Goal: Information Seeking & Learning: Learn about a topic

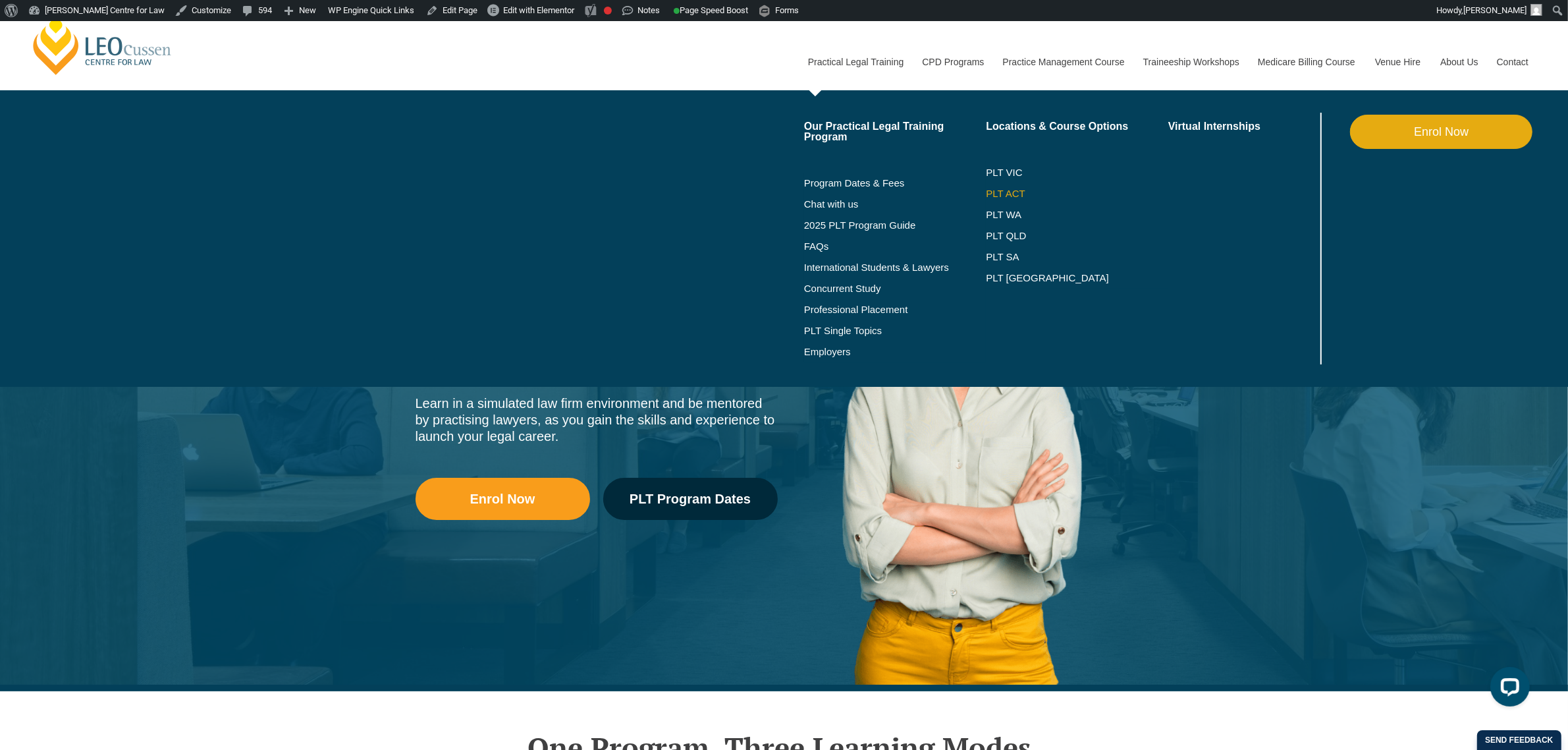
click at [1022, 198] on link "PLT ACT" at bounding box center [1077, 193] width 183 height 11
click at [1013, 170] on link "PLT VIC" at bounding box center [1077, 173] width 183 height 11
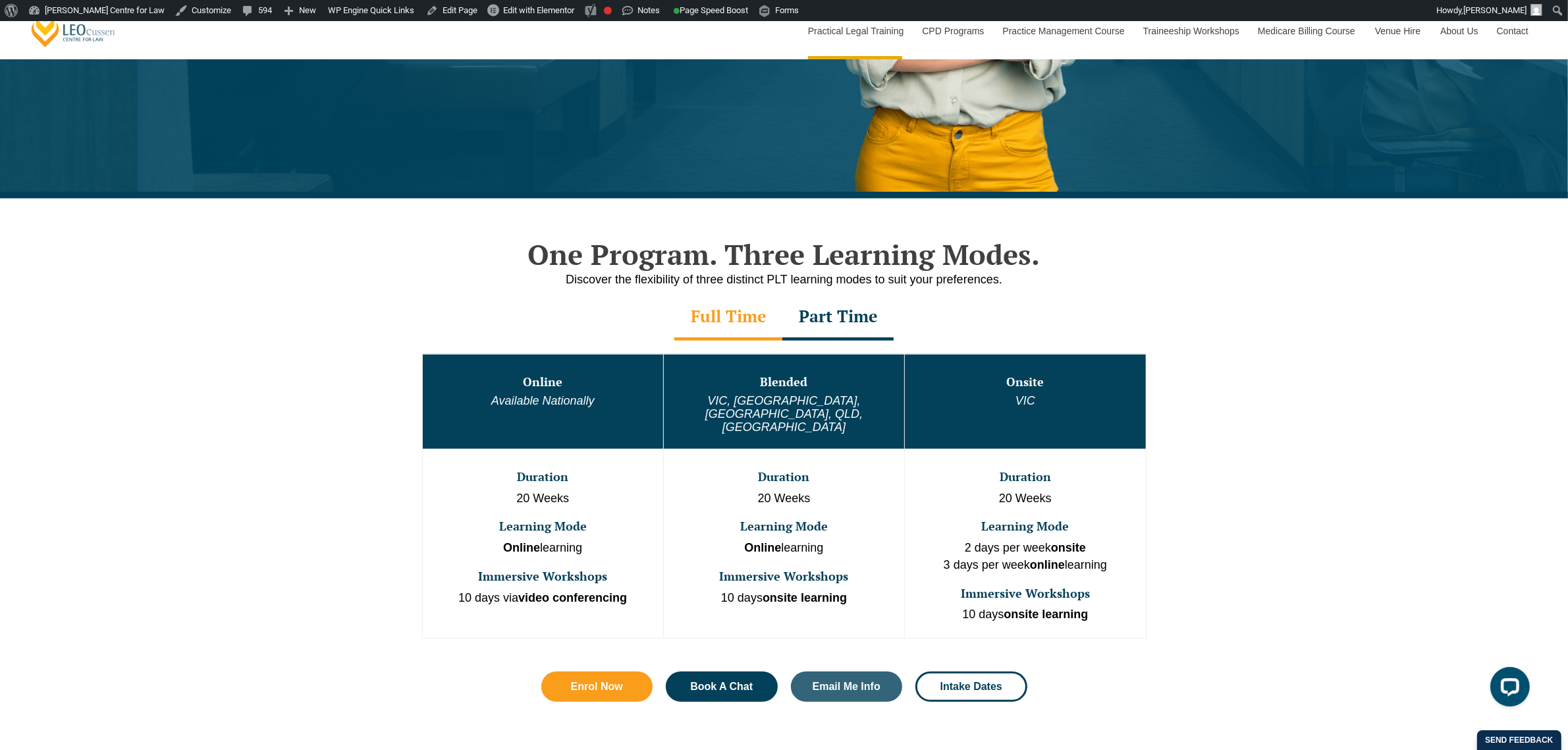
scroll to position [494, 0]
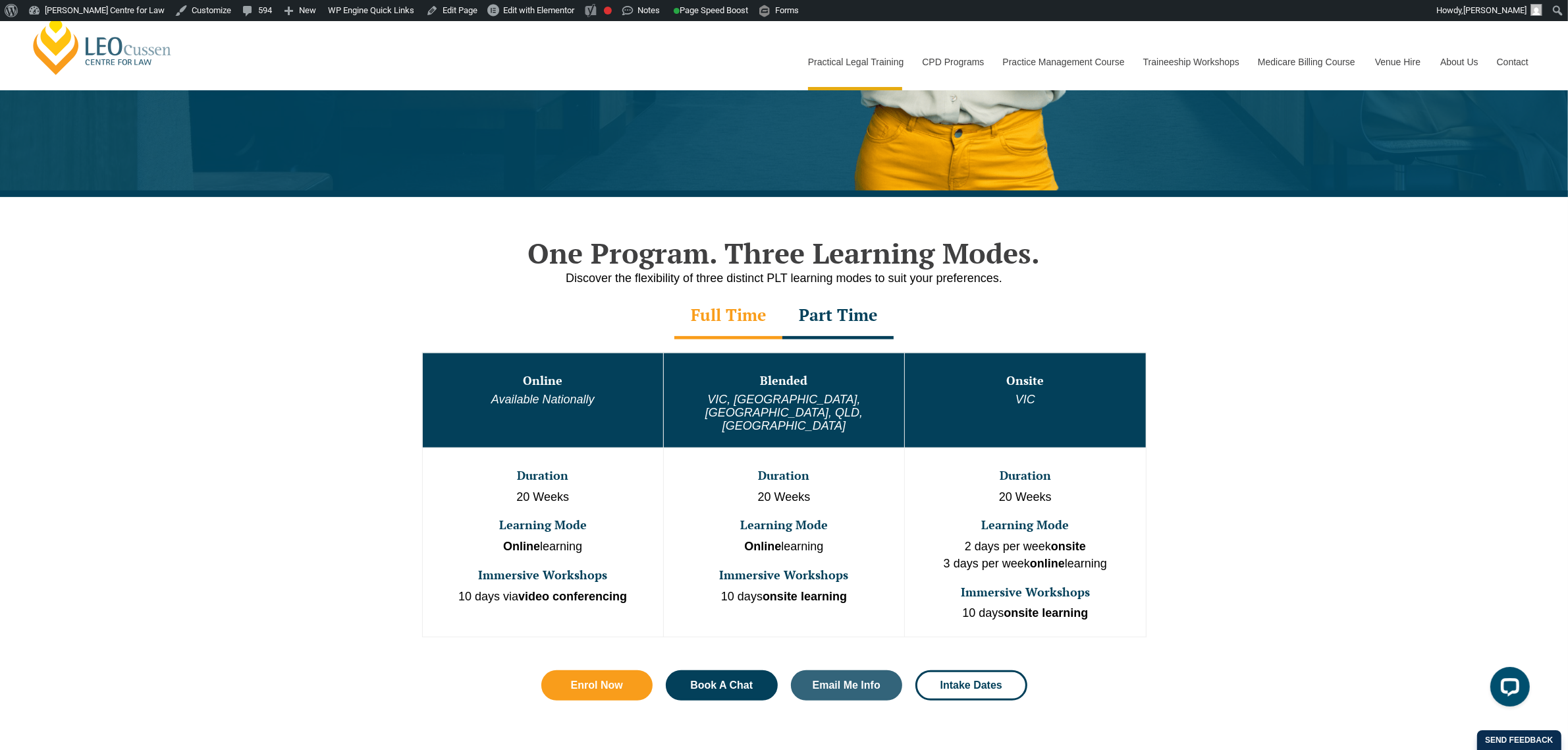
click at [369, 247] on div "One Program. Three Learning Modes. Discover the flexibility of three distinct P…" at bounding box center [784, 482] width 1568 height 569
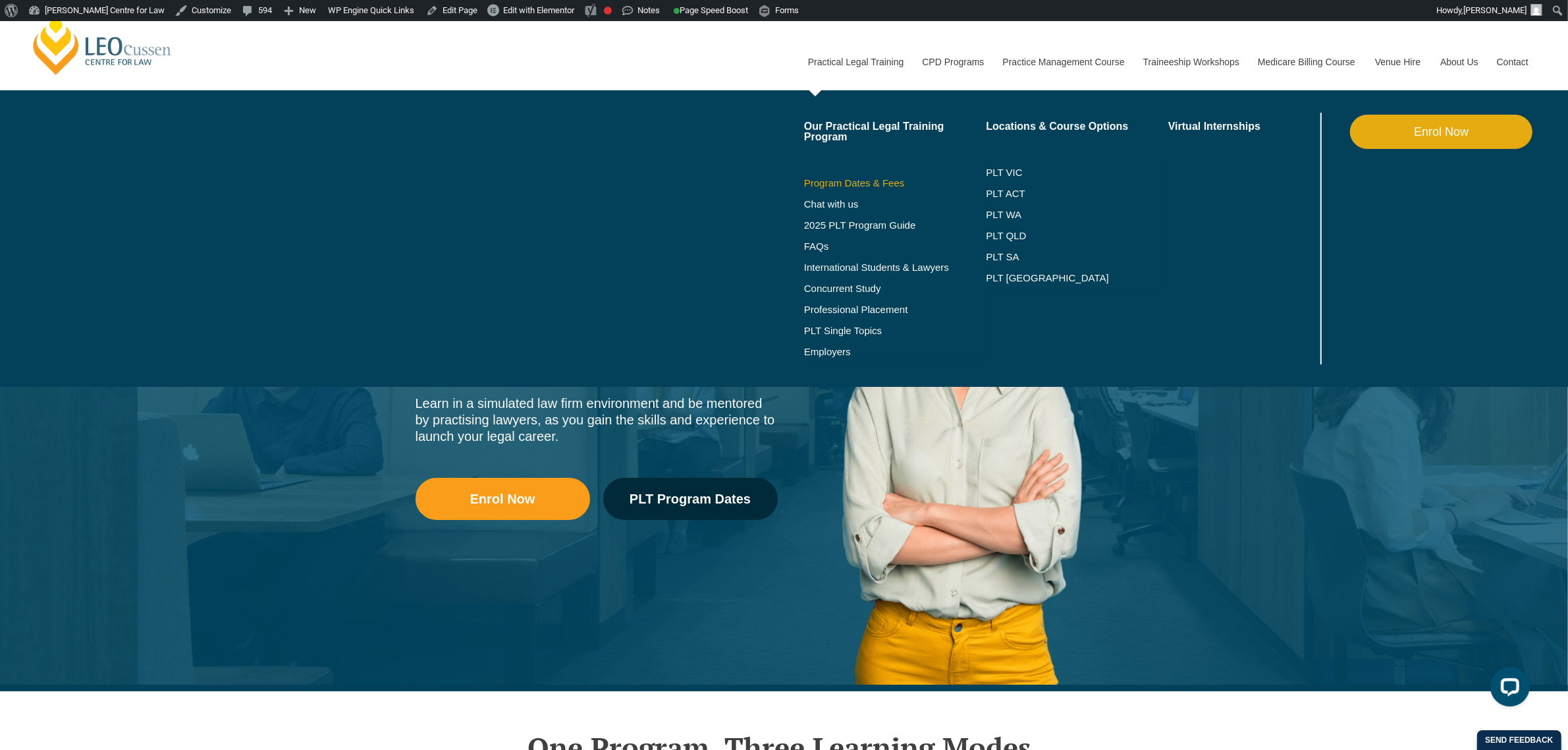
click at [851, 186] on link "Program Dates & Fees" at bounding box center [895, 183] width 183 height 11
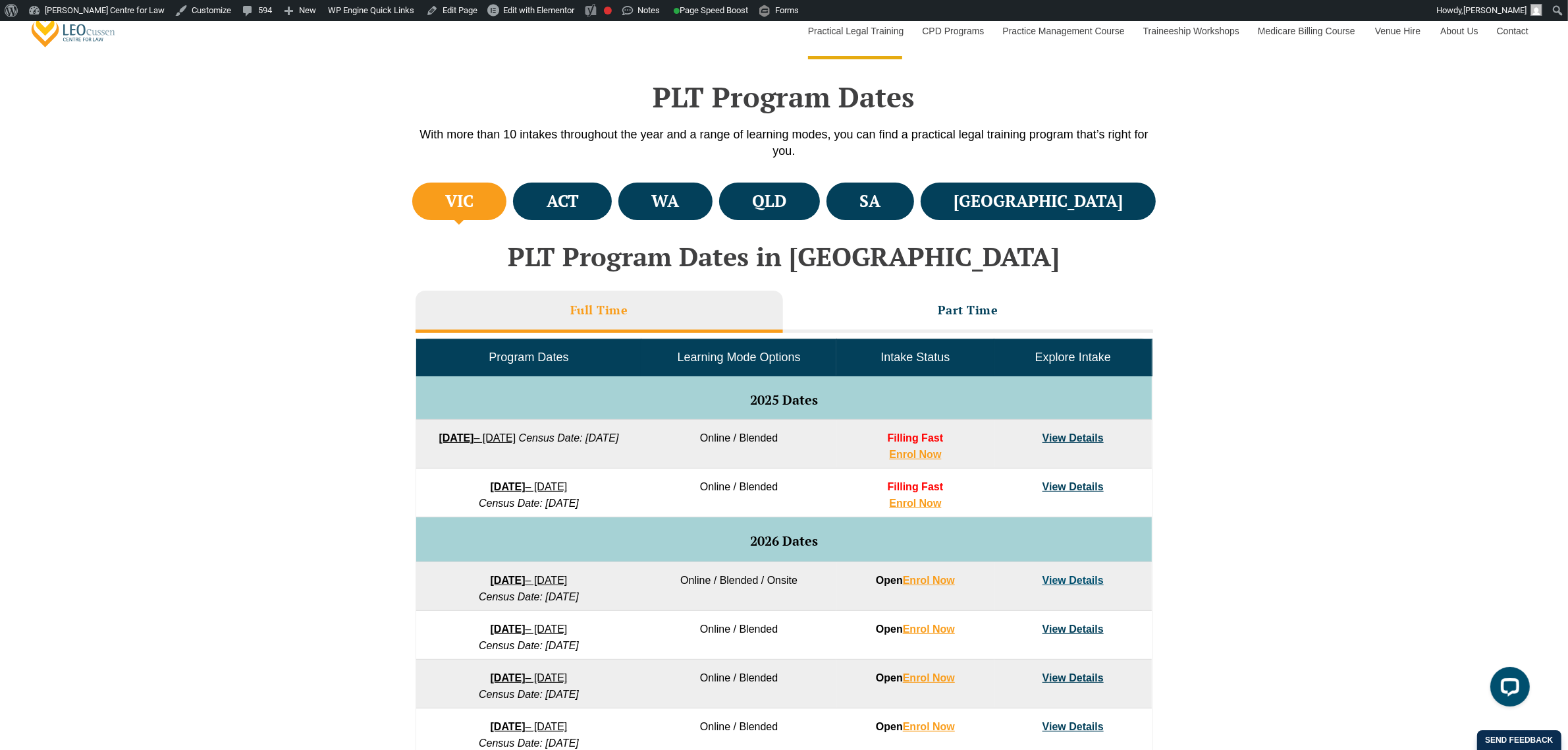
scroll to position [412, 0]
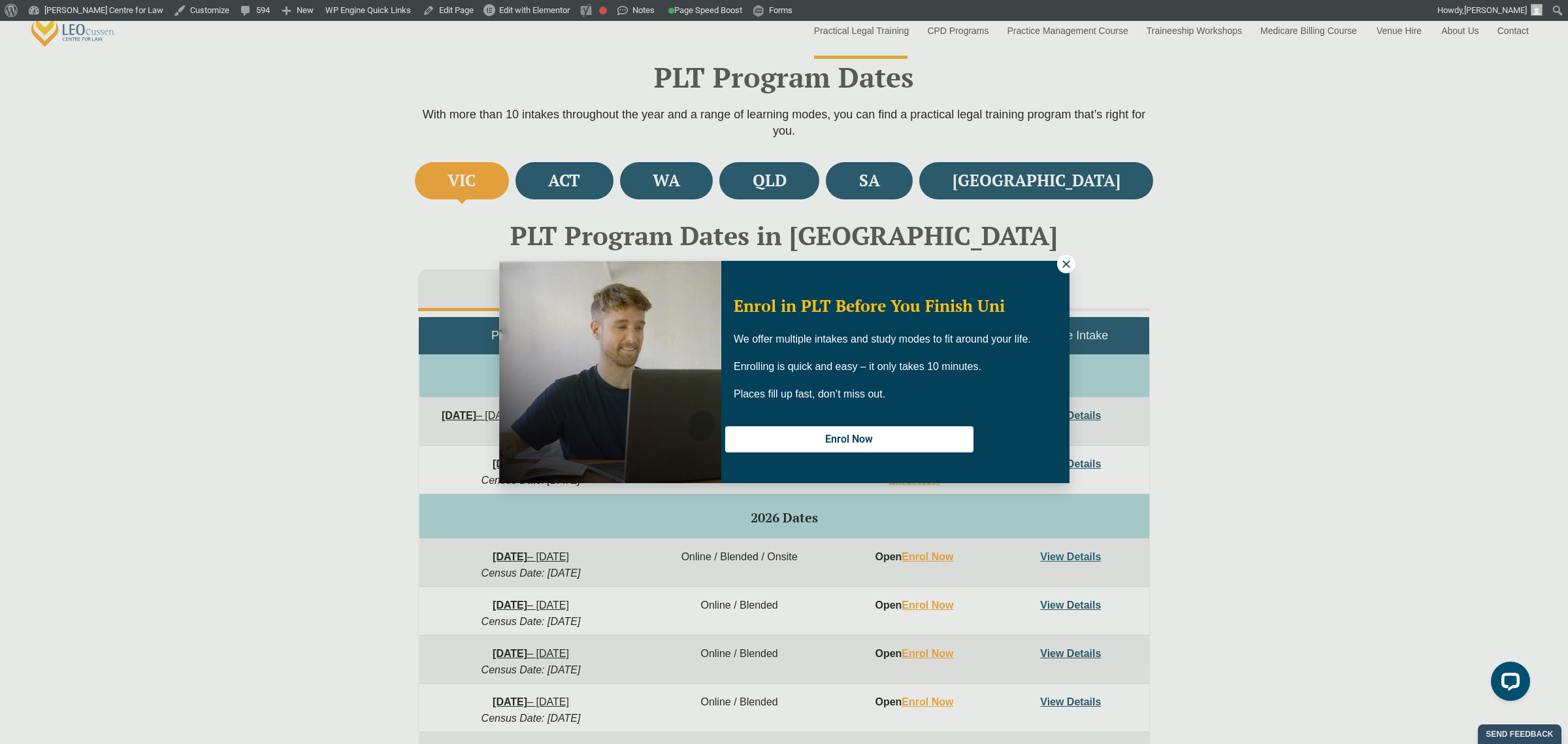
click at [367, 246] on div "Enrol in PLT Before You Finish Uni We offer multiple intakes and study modes to…" at bounding box center [784, 372] width 1568 height 744
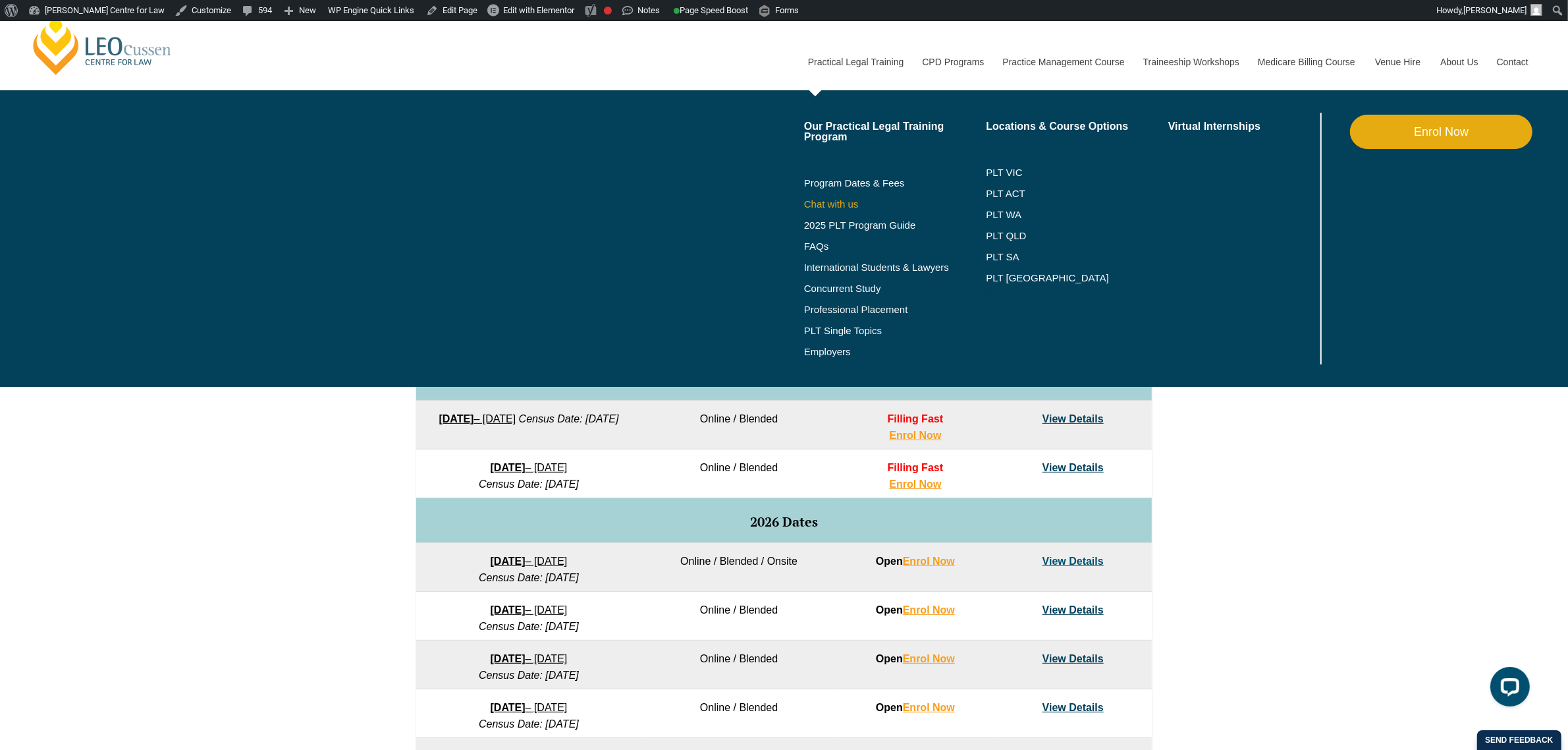
click at [828, 204] on link "Chat with us" at bounding box center [895, 204] width 183 height 11
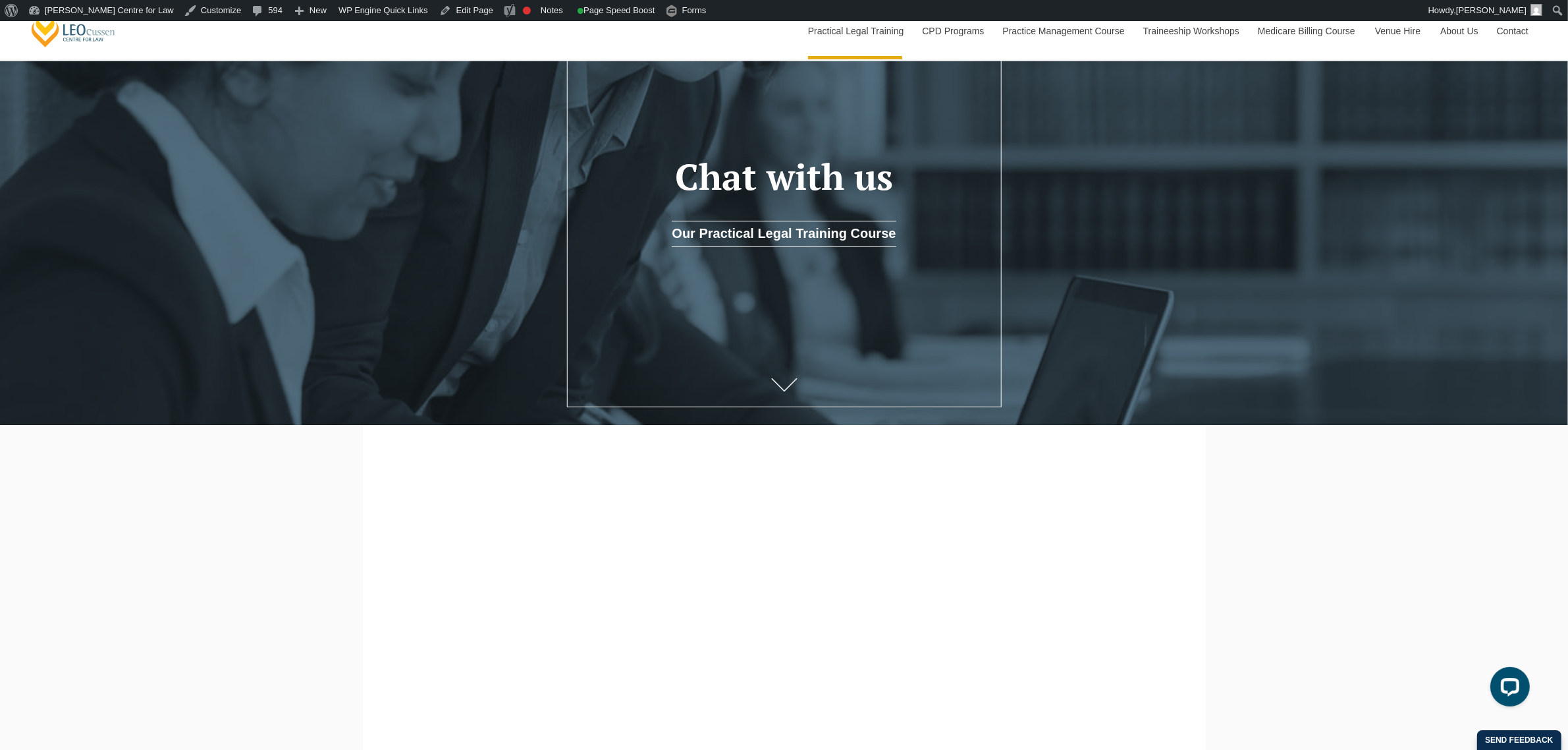
scroll to position [330, 0]
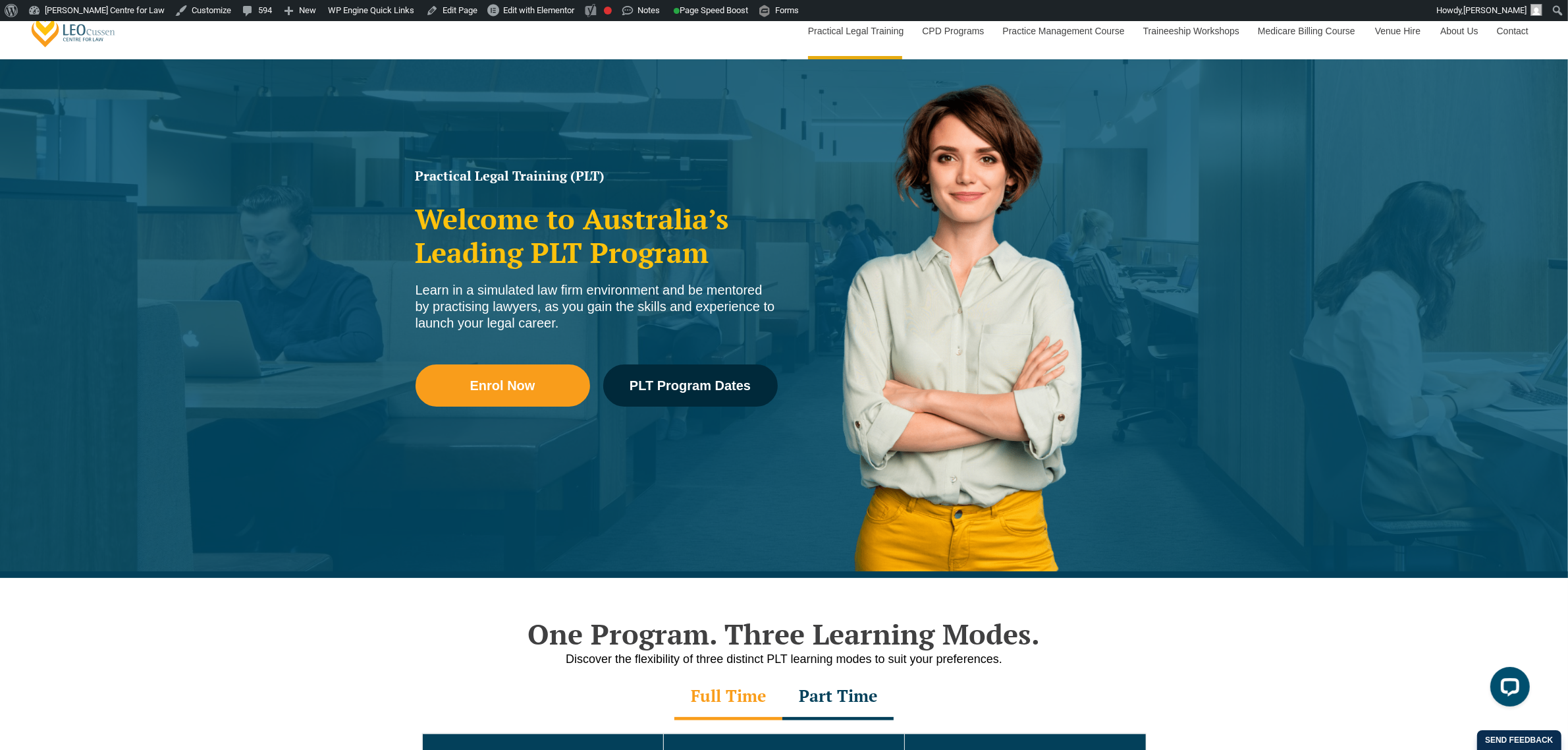
scroll to position [577, 0]
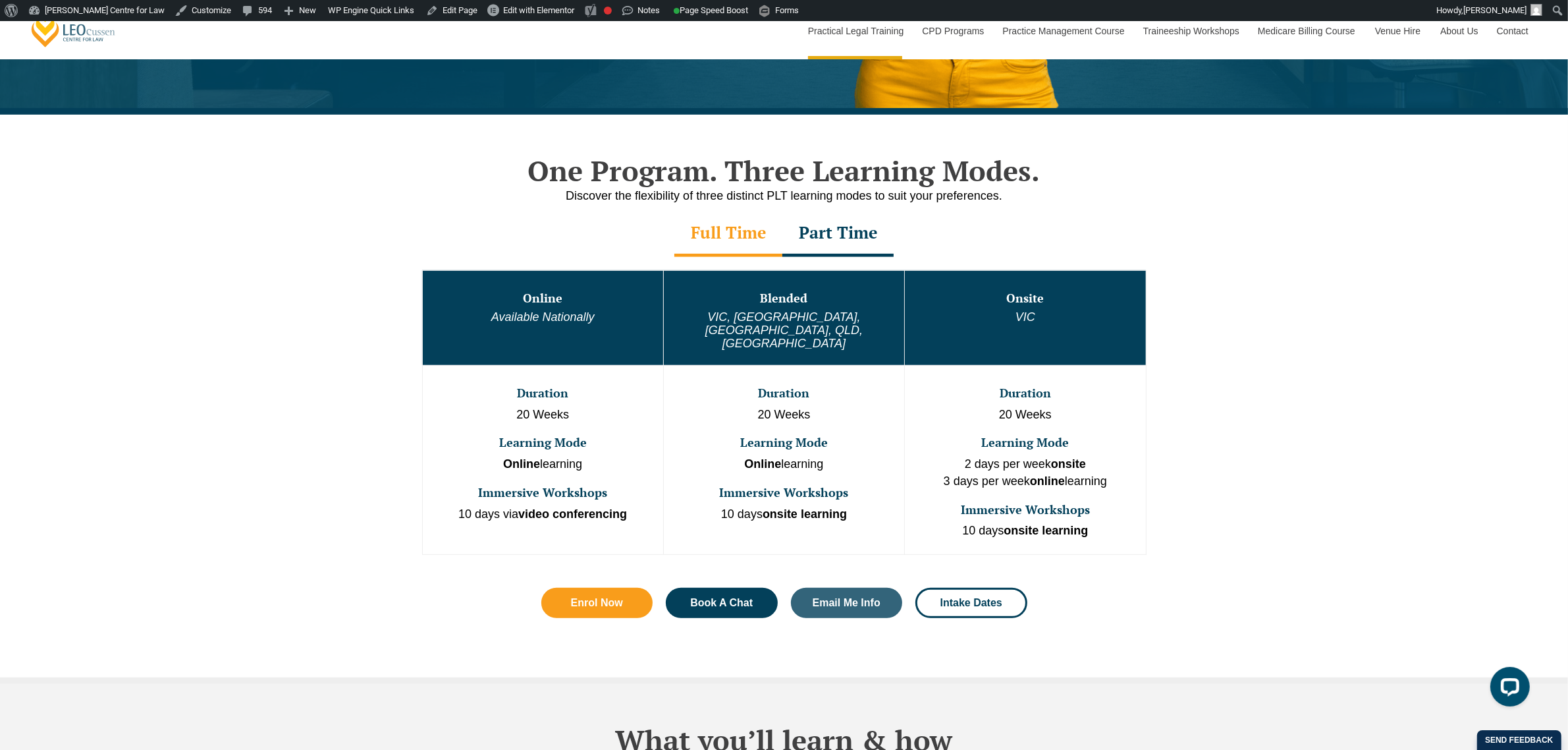
click at [233, 285] on div "One Program. Three Learning Modes. Discover the flexibility of three distinct P…" at bounding box center [784, 400] width 1568 height 569
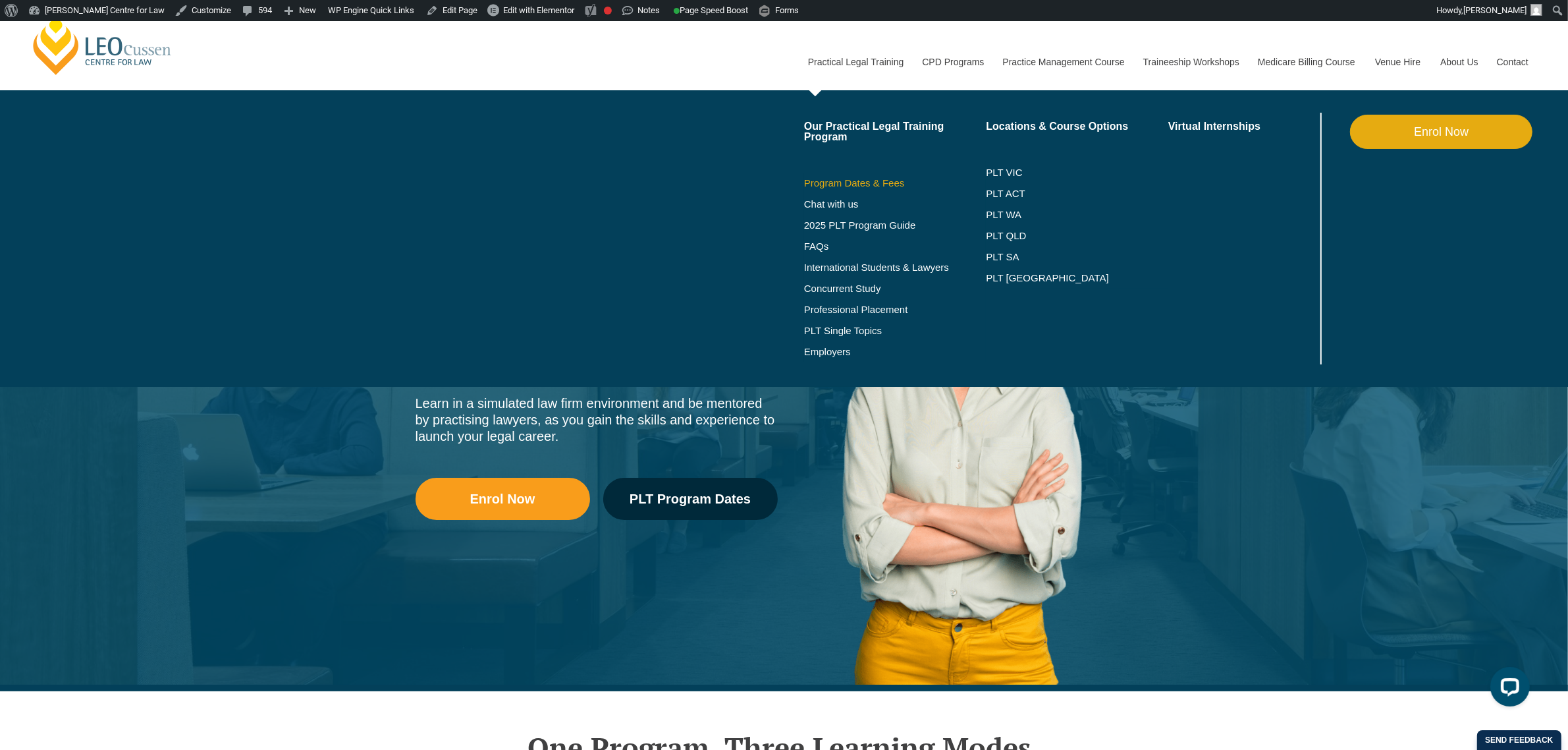
click at [844, 186] on link "Program Dates & Fees" at bounding box center [895, 183] width 183 height 11
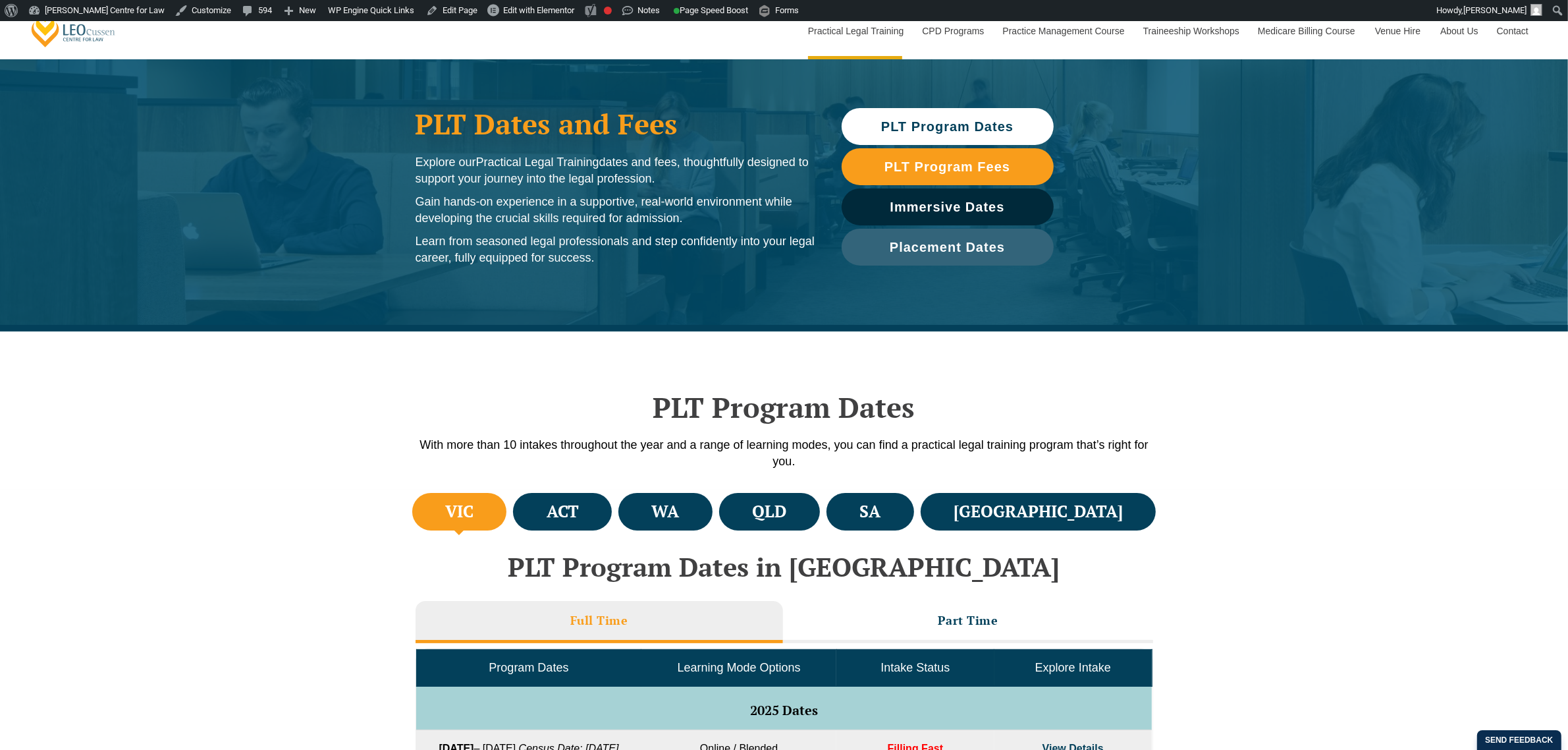
click at [240, 253] on div "PLT Dates and Fees Explore our Practical Legal Training dates and fees, thought…" at bounding box center [784, 181] width 1568 height 303
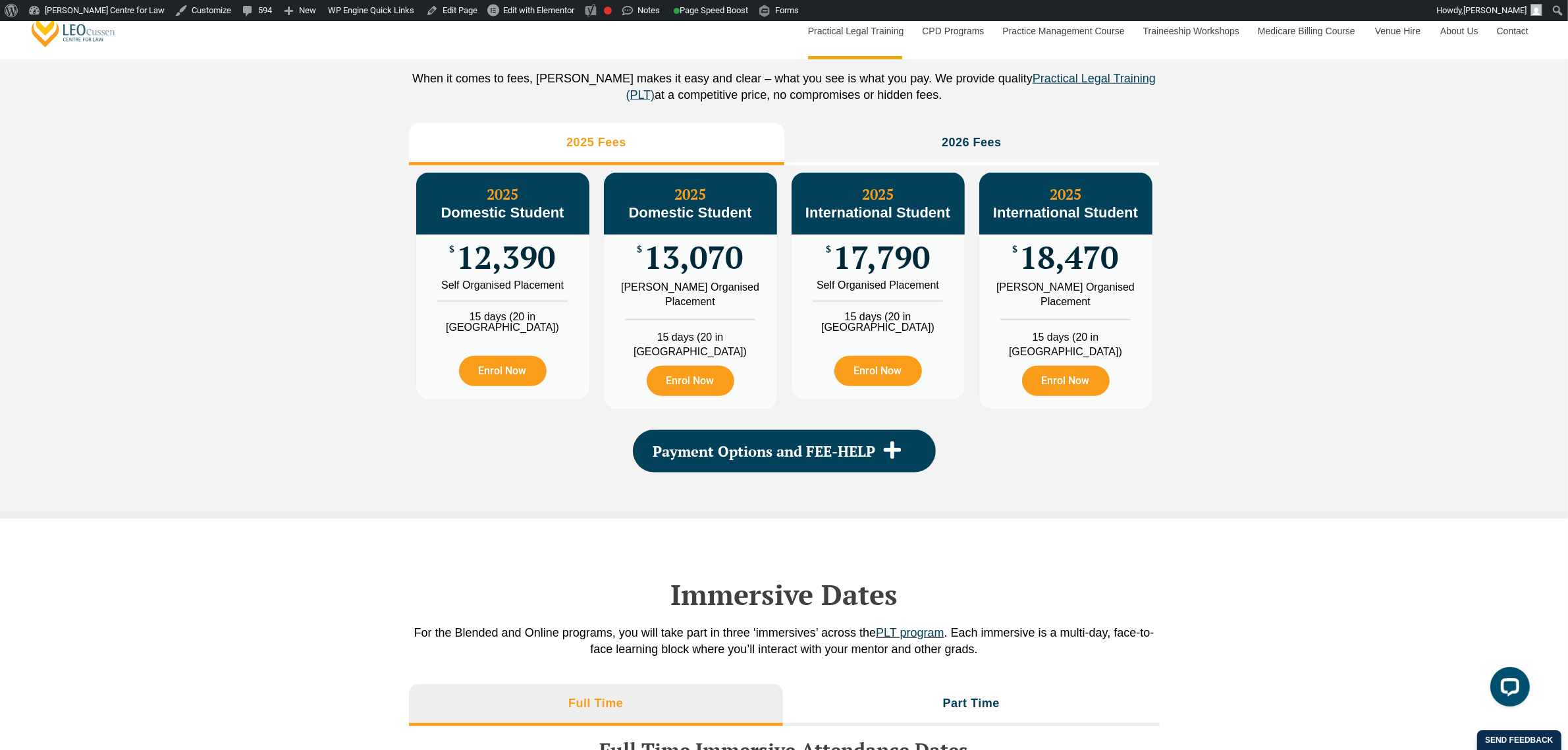
scroll to position [1482, 0]
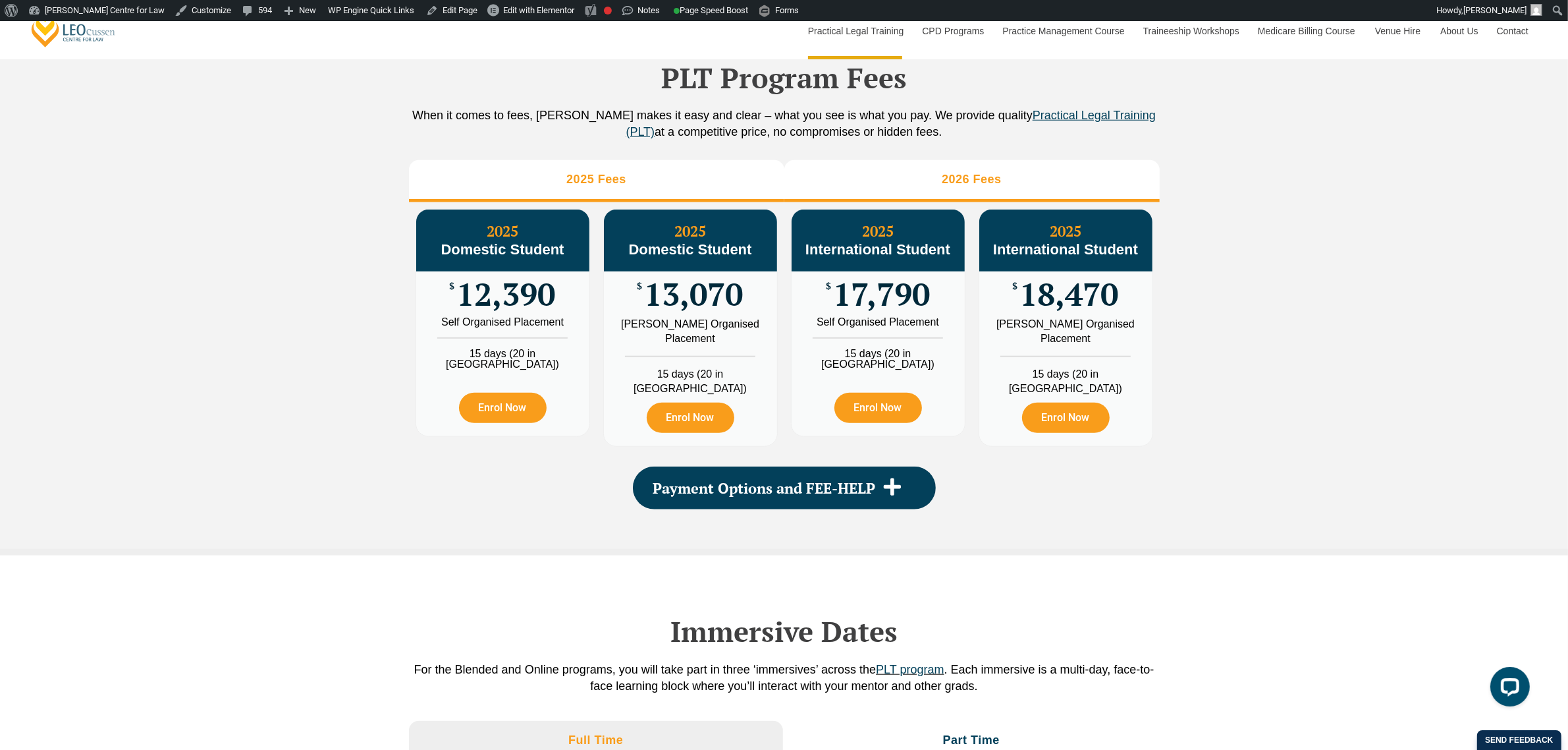
drag, startPoint x: 985, startPoint y: 206, endPoint x: 980, endPoint y: 215, distance: 10.3
click at [984, 202] on li "2026 Fees" at bounding box center [972, 181] width 375 height 42
click at [628, 202] on li "2025 Fees" at bounding box center [596, 181] width 375 height 42
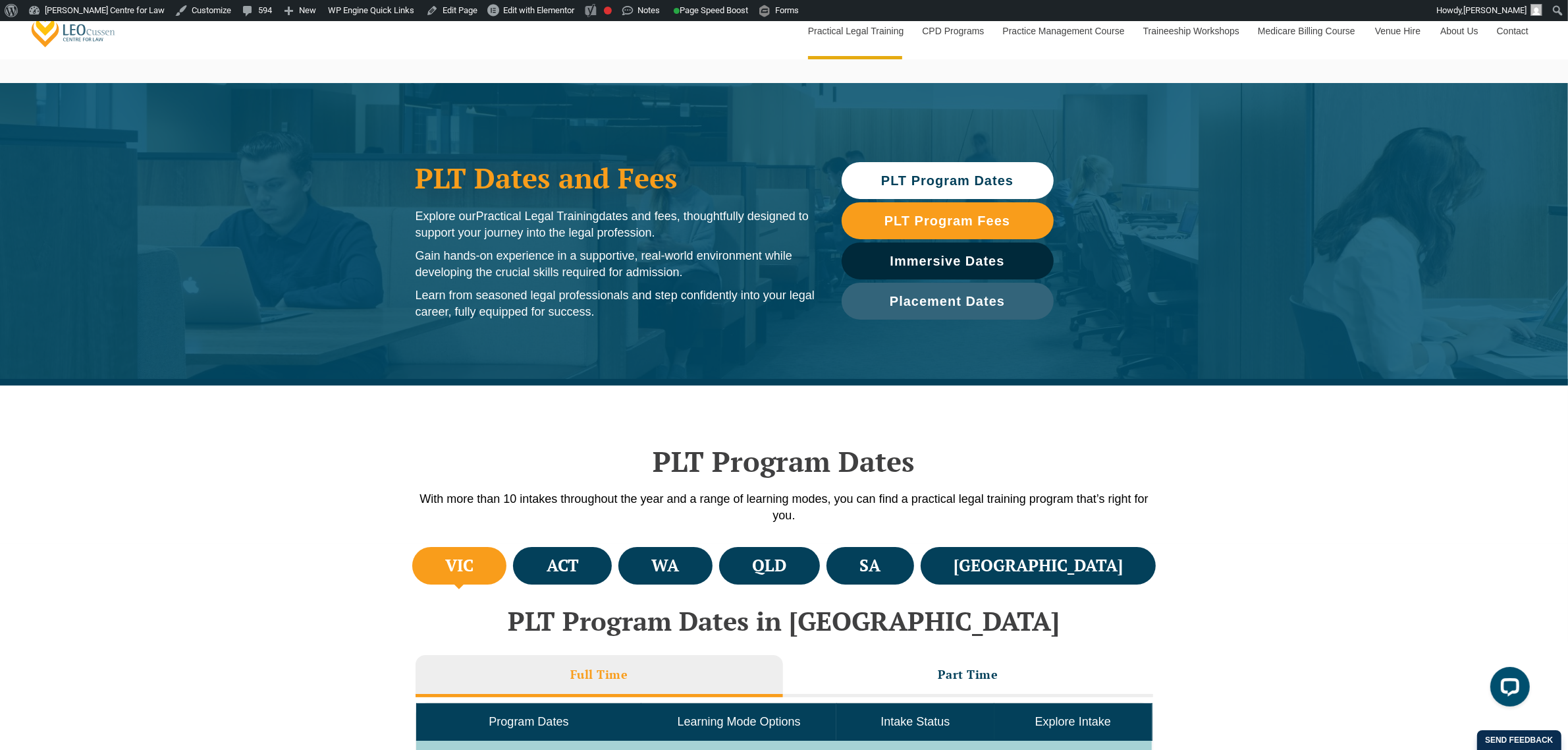
scroll to position [0, 0]
